Goal: Browse casually

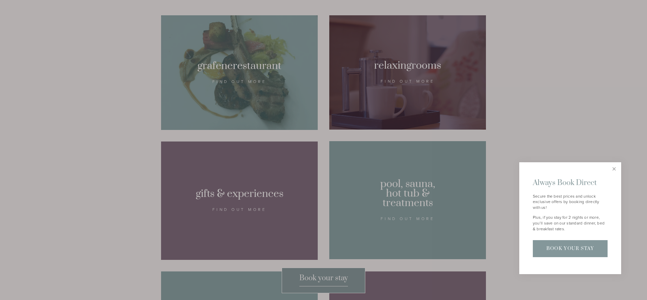
scroll to position [479, 0]
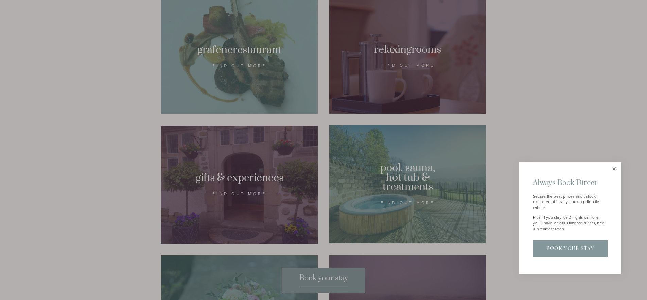
click at [615, 172] on link "Close" at bounding box center [614, 169] width 12 height 12
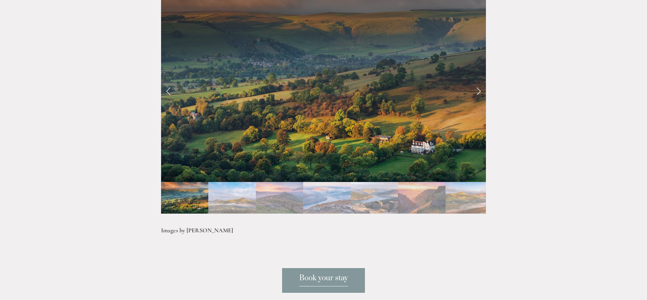
scroll to position [1411, 0]
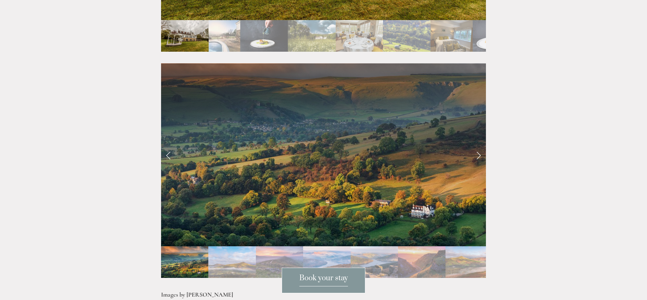
click at [477, 144] on link "Next Slide" at bounding box center [478, 154] width 15 height 20
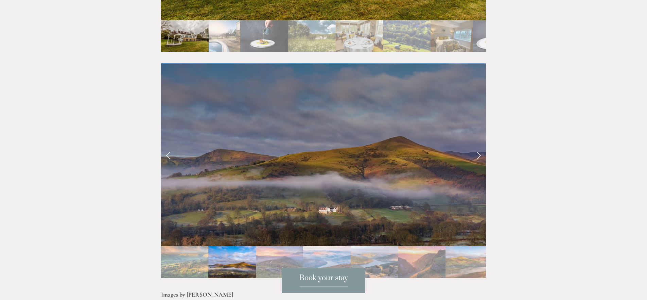
click at [477, 144] on link "Next Slide" at bounding box center [478, 154] width 15 height 20
click at [480, 144] on link "Next Slide" at bounding box center [478, 154] width 15 height 20
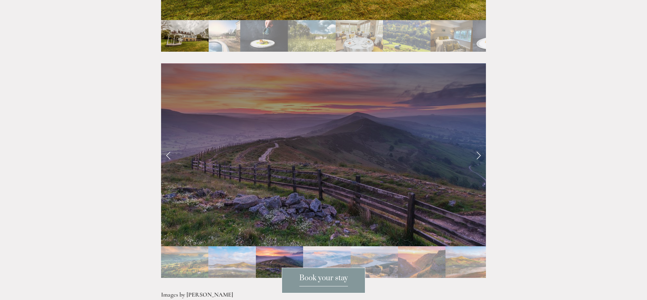
click at [479, 144] on link "Next Slide" at bounding box center [478, 154] width 15 height 20
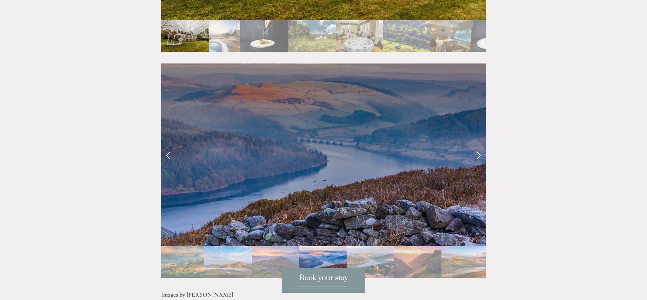
click at [481, 144] on link "Next Slide" at bounding box center [478, 154] width 15 height 20
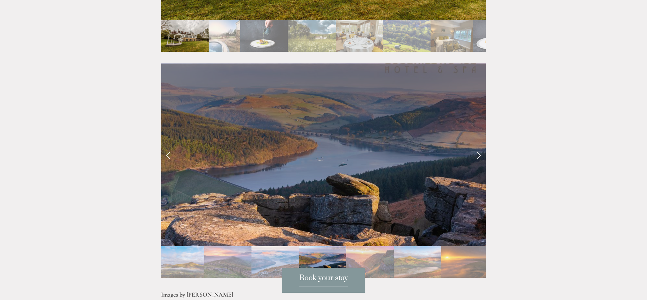
click at [481, 144] on link "Next Slide" at bounding box center [478, 154] width 15 height 20
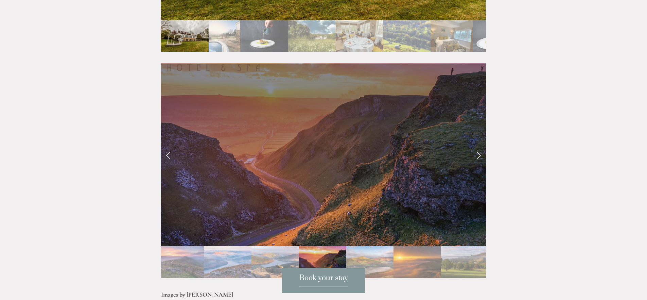
click at [481, 144] on link "Next Slide" at bounding box center [478, 154] width 15 height 20
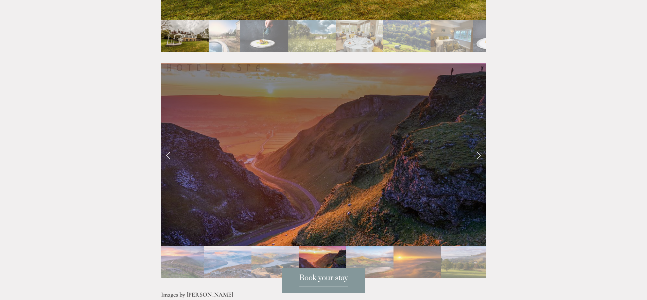
click at [481, 144] on link "Next Slide" at bounding box center [478, 154] width 15 height 20
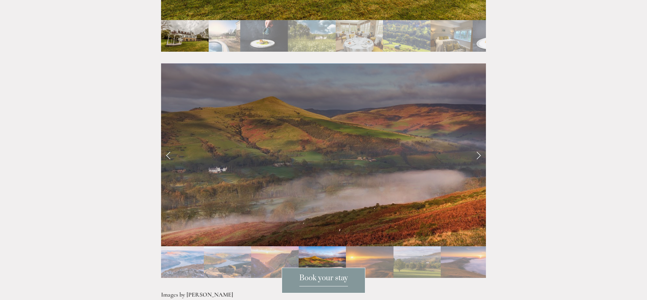
click at [481, 144] on link "Next Slide" at bounding box center [478, 154] width 15 height 20
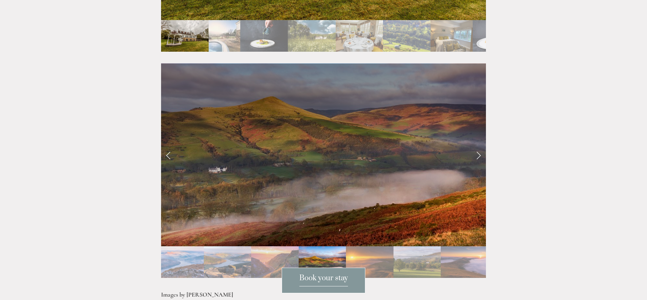
click at [479, 144] on link "Next Slide" at bounding box center [478, 154] width 15 height 20
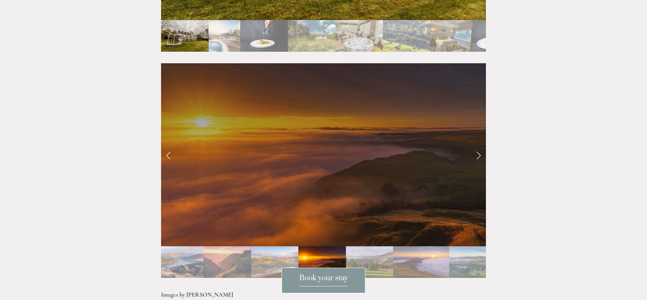
click at [479, 144] on link "Next Slide" at bounding box center [478, 154] width 15 height 20
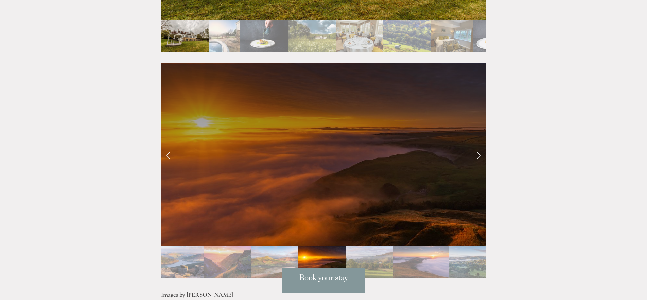
click at [479, 144] on link "Next Slide" at bounding box center [478, 154] width 15 height 20
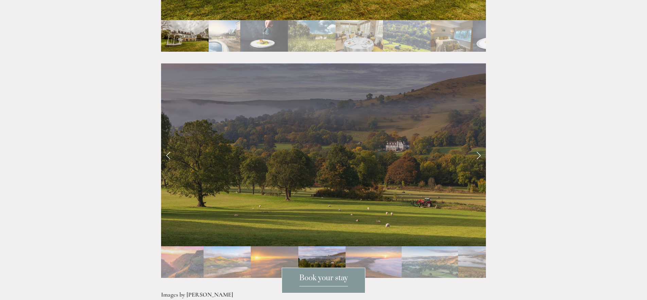
click at [479, 144] on link "Next Slide" at bounding box center [478, 154] width 15 height 20
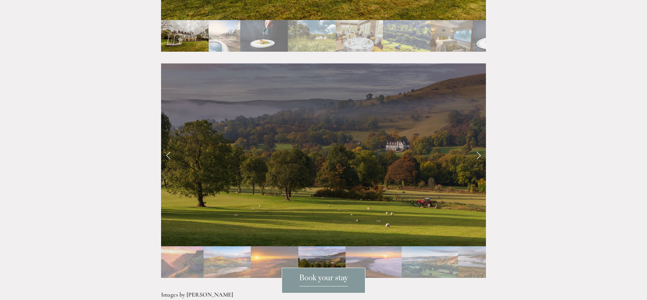
click at [479, 144] on link "Next Slide" at bounding box center [478, 154] width 15 height 20
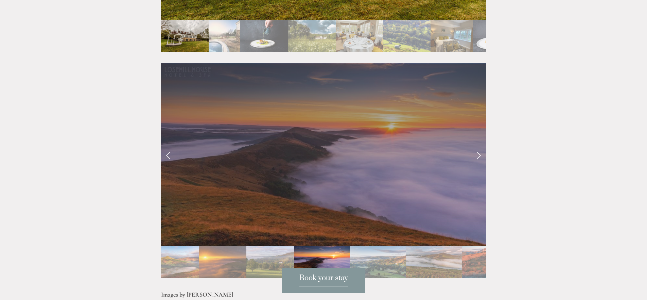
click at [479, 144] on link "Next Slide" at bounding box center [478, 154] width 15 height 20
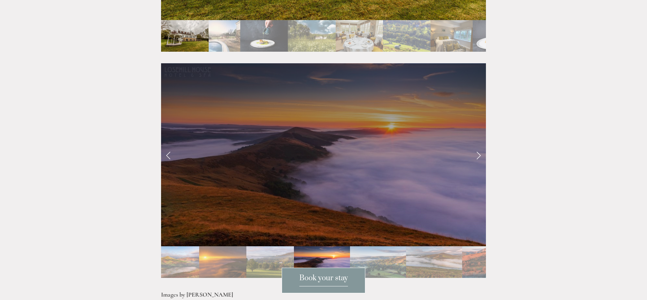
click at [479, 144] on link "Next Slide" at bounding box center [478, 154] width 15 height 20
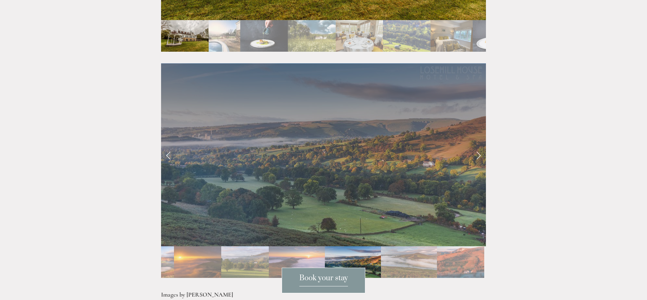
click at [479, 144] on link "Next Slide" at bounding box center [478, 154] width 15 height 20
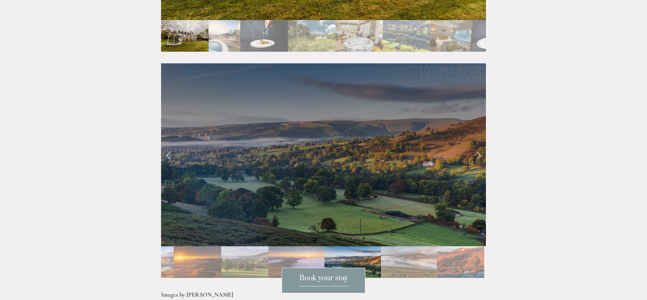
click at [479, 144] on link "Next Slide" at bounding box center [478, 154] width 15 height 20
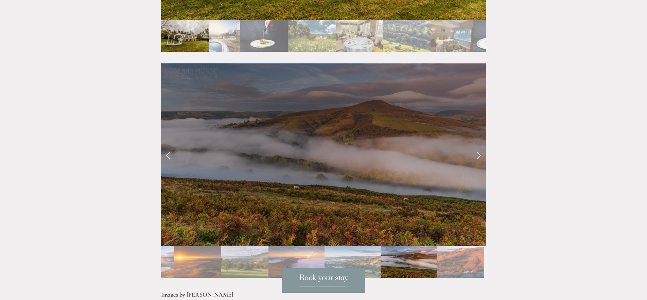
click at [479, 144] on link "Next Slide" at bounding box center [478, 154] width 15 height 20
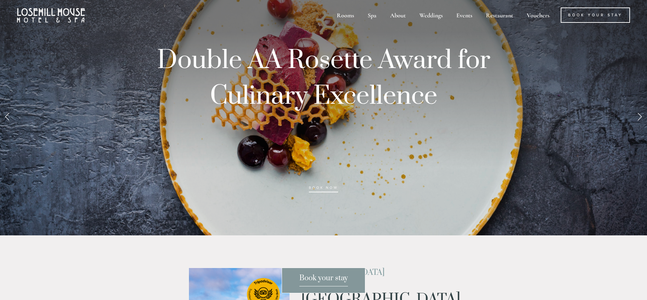
scroll to position [0, 0]
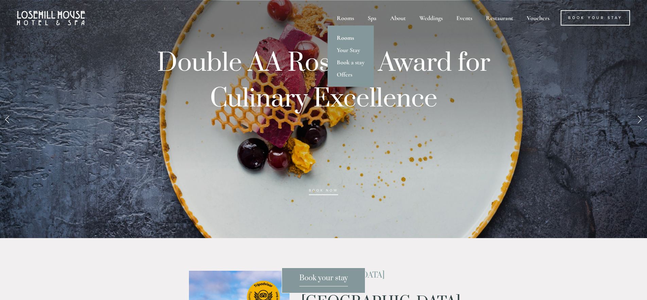
click at [341, 39] on link "Rooms" at bounding box center [350, 38] width 46 height 12
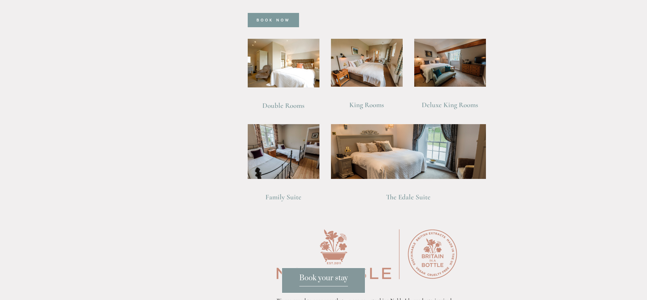
scroll to position [516, 0]
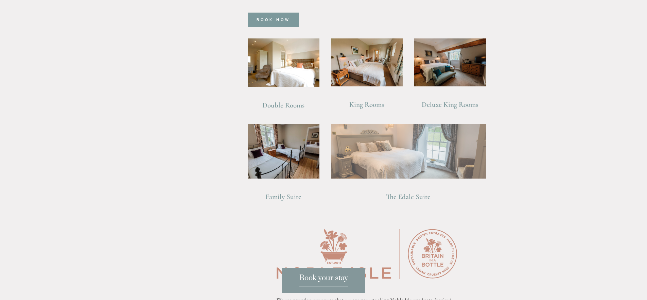
click at [359, 147] on img at bounding box center [408, 151] width 155 height 54
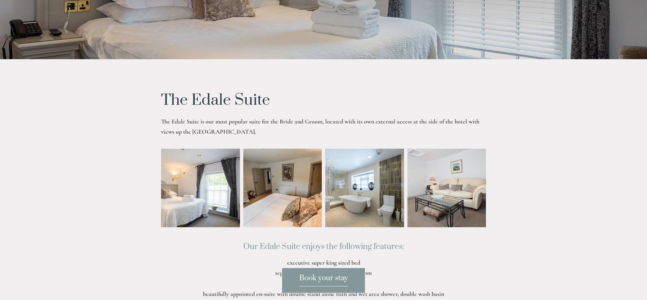
scroll to position [133, 0]
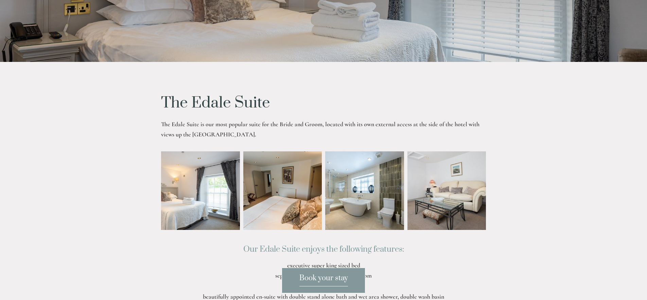
click at [221, 170] on img at bounding box center [184, 190] width 118 height 79
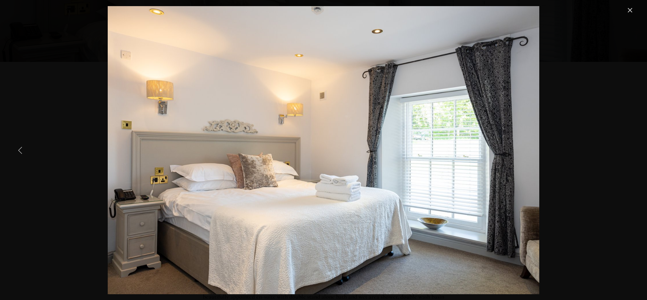
click at [289, 155] on img "Gallery" at bounding box center [324, 150] width 432 height 288
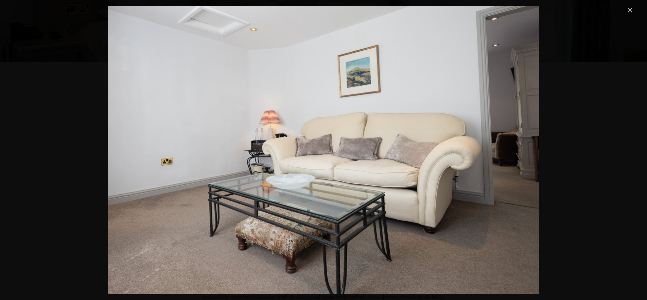
click at [289, 155] on img "Gallery" at bounding box center [324, 150] width 432 height 288
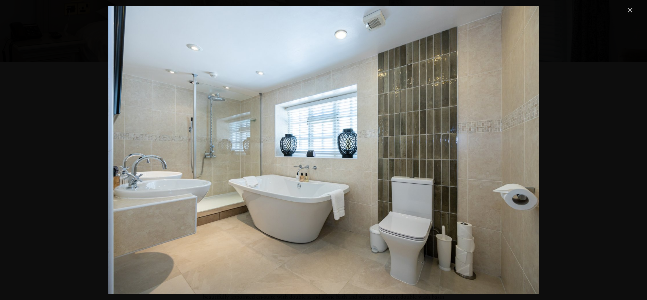
click at [289, 155] on img "Gallery" at bounding box center [324, 150] width 432 height 288
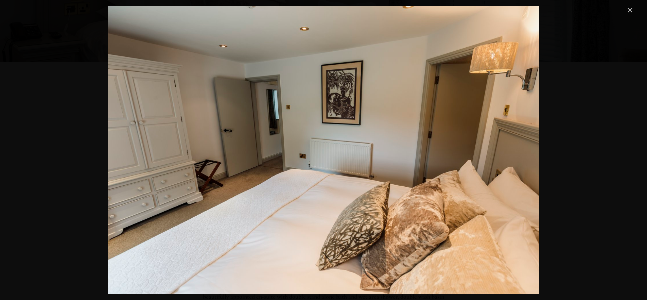
click at [289, 155] on img "Gallery" at bounding box center [324, 150] width 432 height 288
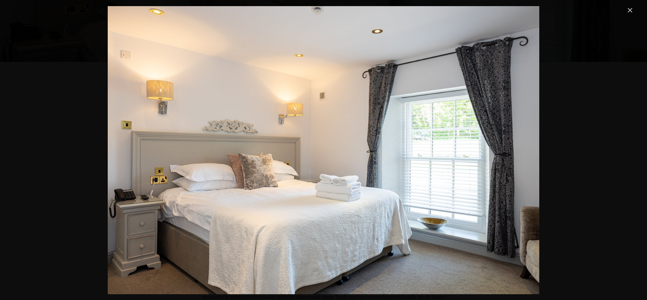
click at [289, 155] on img "Gallery" at bounding box center [324, 150] width 432 height 288
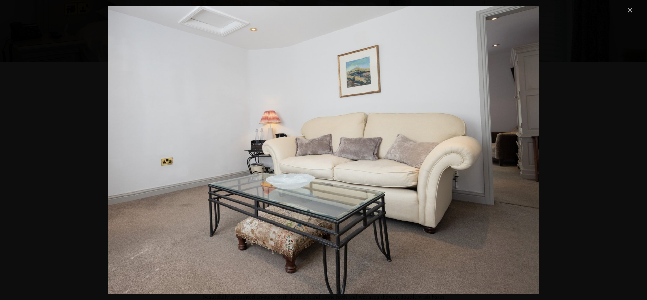
click at [289, 155] on img "Gallery" at bounding box center [324, 150] width 432 height 288
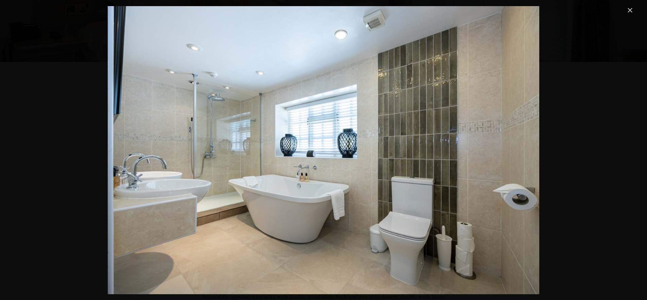
click at [289, 155] on img "Gallery" at bounding box center [324, 150] width 432 height 288
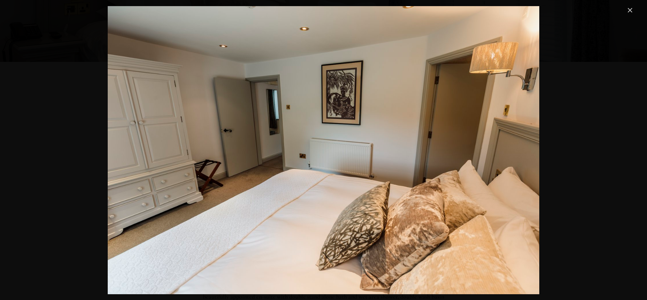
click at [289, 155] on img "Gallery" at bounding box center [324, 150] width 432 height 288
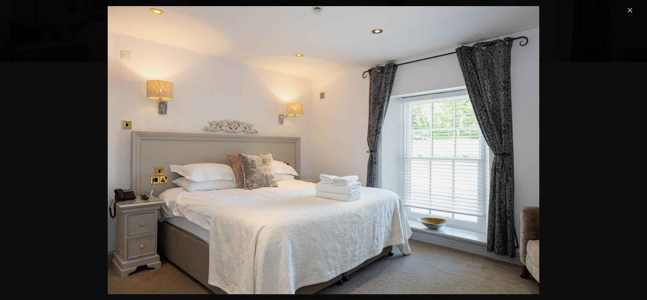
click at [289, 155] on img "Gallery" at bounding box center [324, 150] width 432 height 288
